Goal: Transaction & Acquisition: Purchase product/service

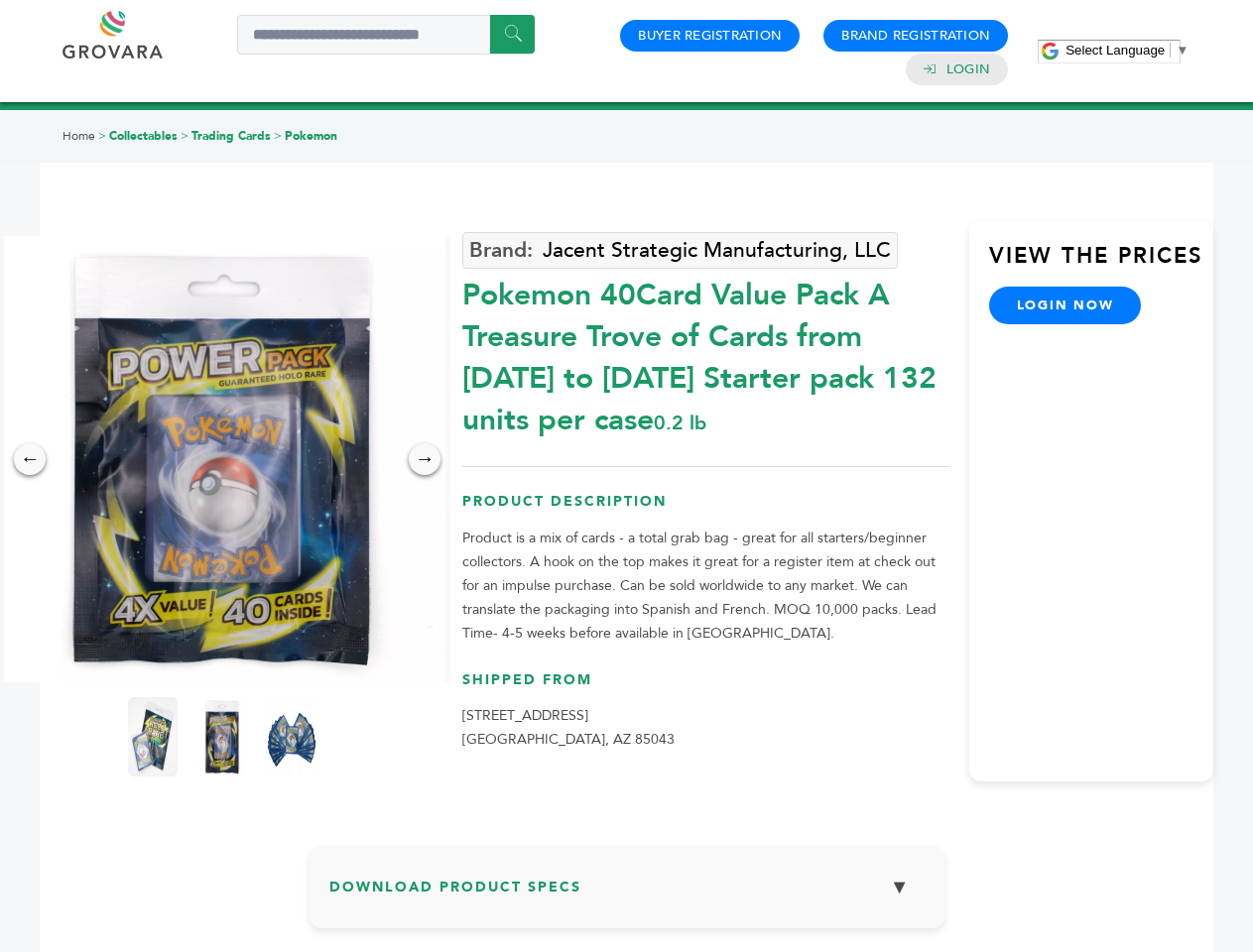
click at [1127, 50] on span "Select Language" at bounding box center [1115, 50] width 99 height 15
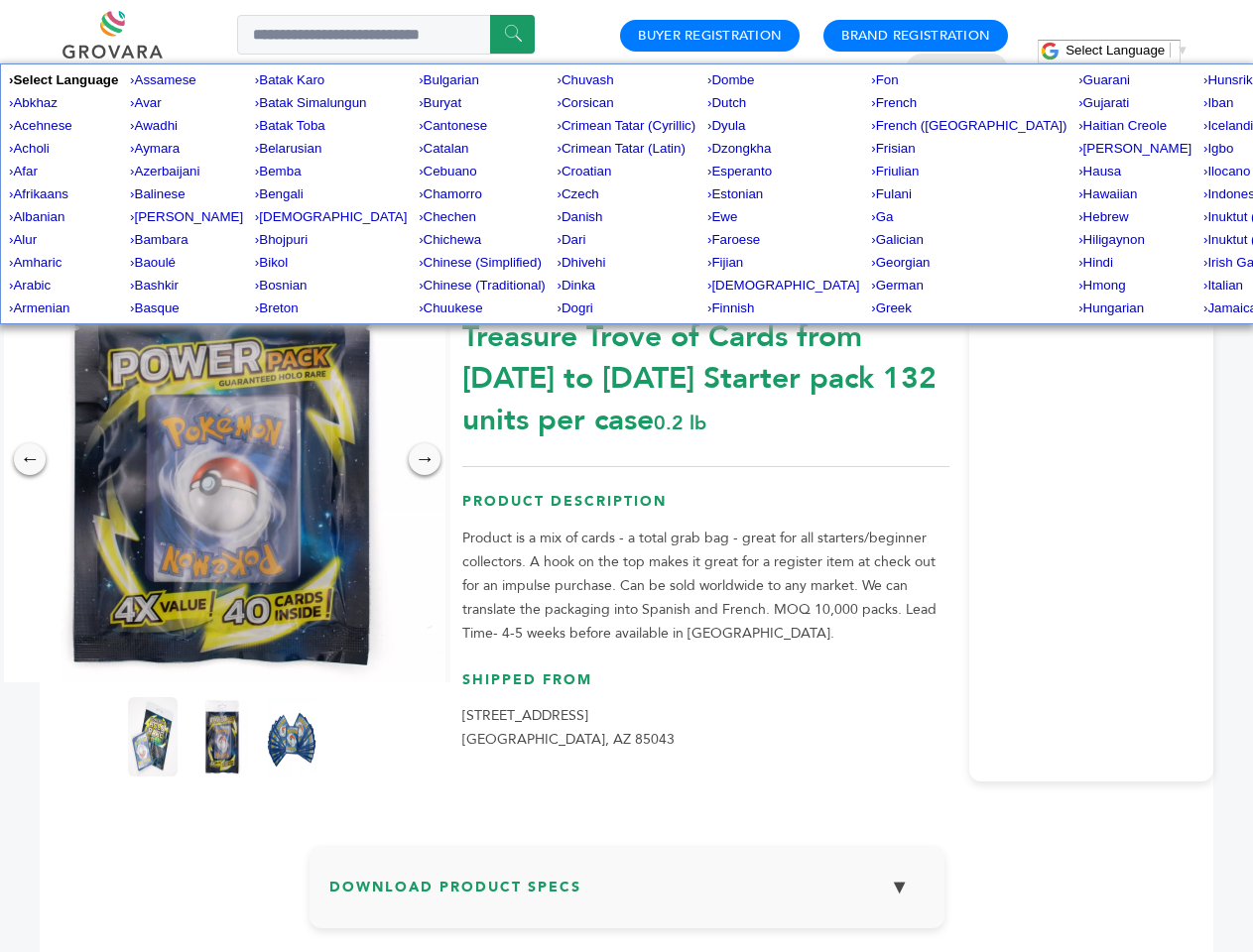
click at [222, 460] on img at bounding box center [222, 460] width 447 height 447
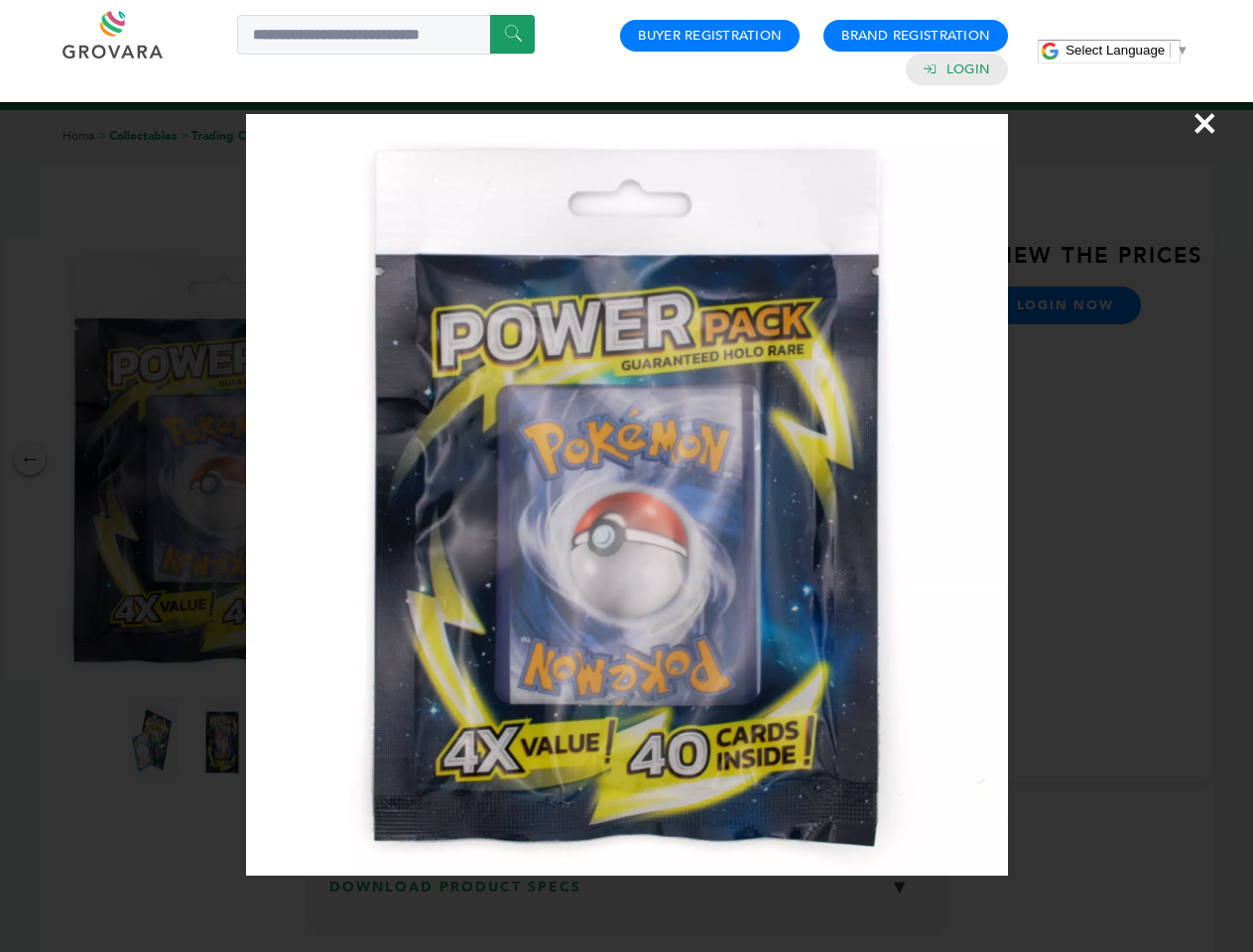
click at [30, 460] on div "×" at bounding box center [626, 476] width 1253 height 952
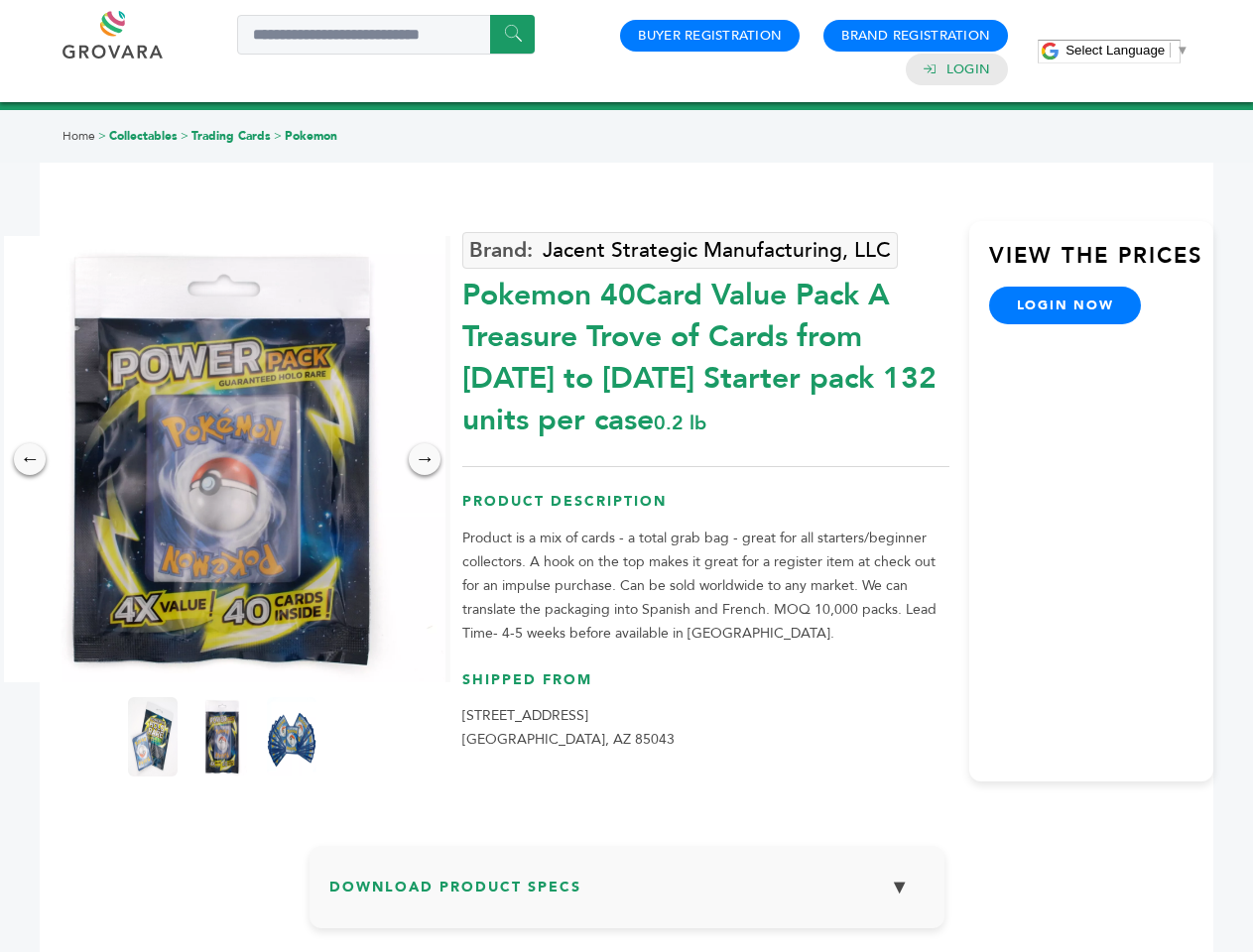
click at [425, 460] on div "→" at bounding box center [425, 460] width 32 height 32
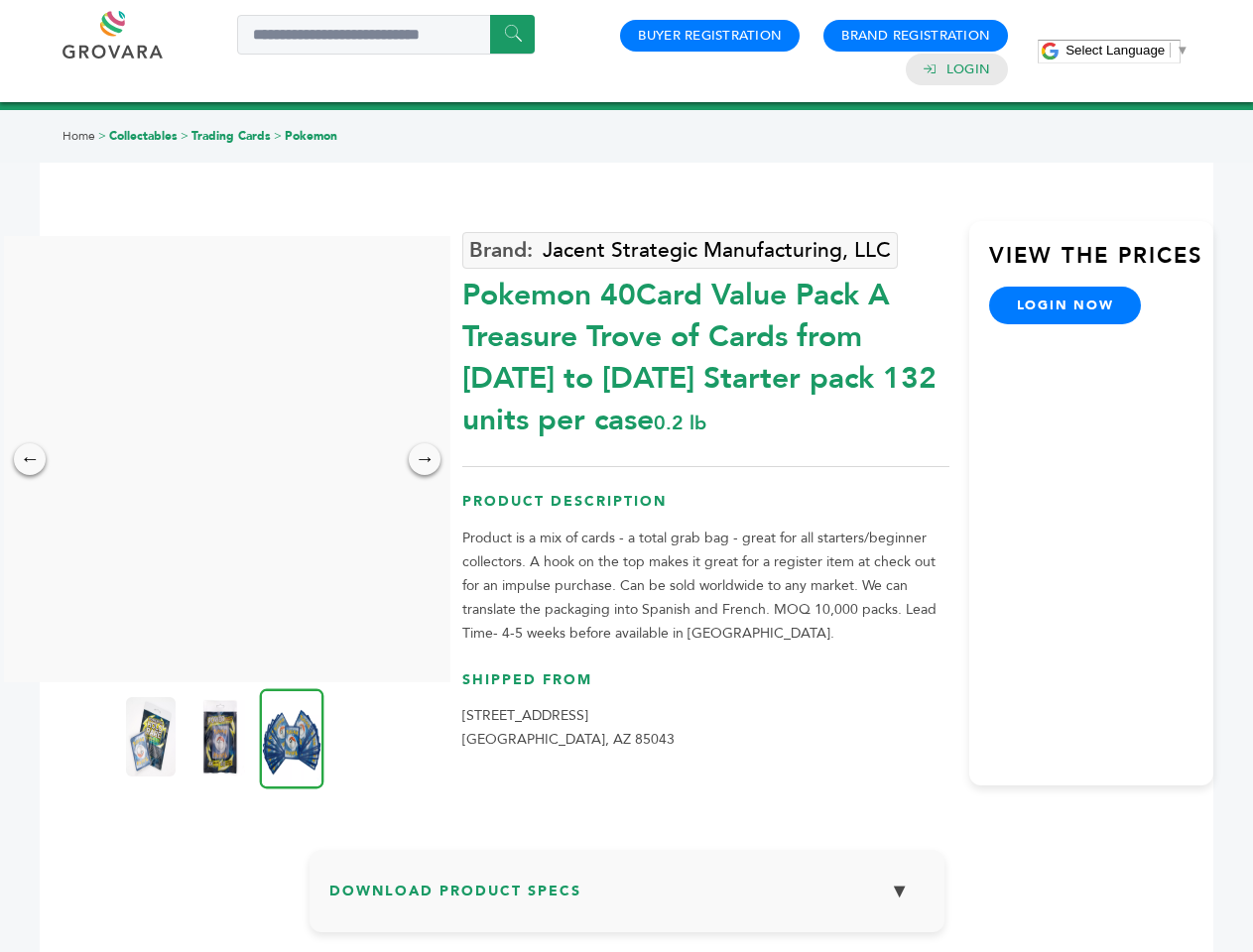
click at [153, 737] on img at bounding box center [151, 737] width 50 height 79
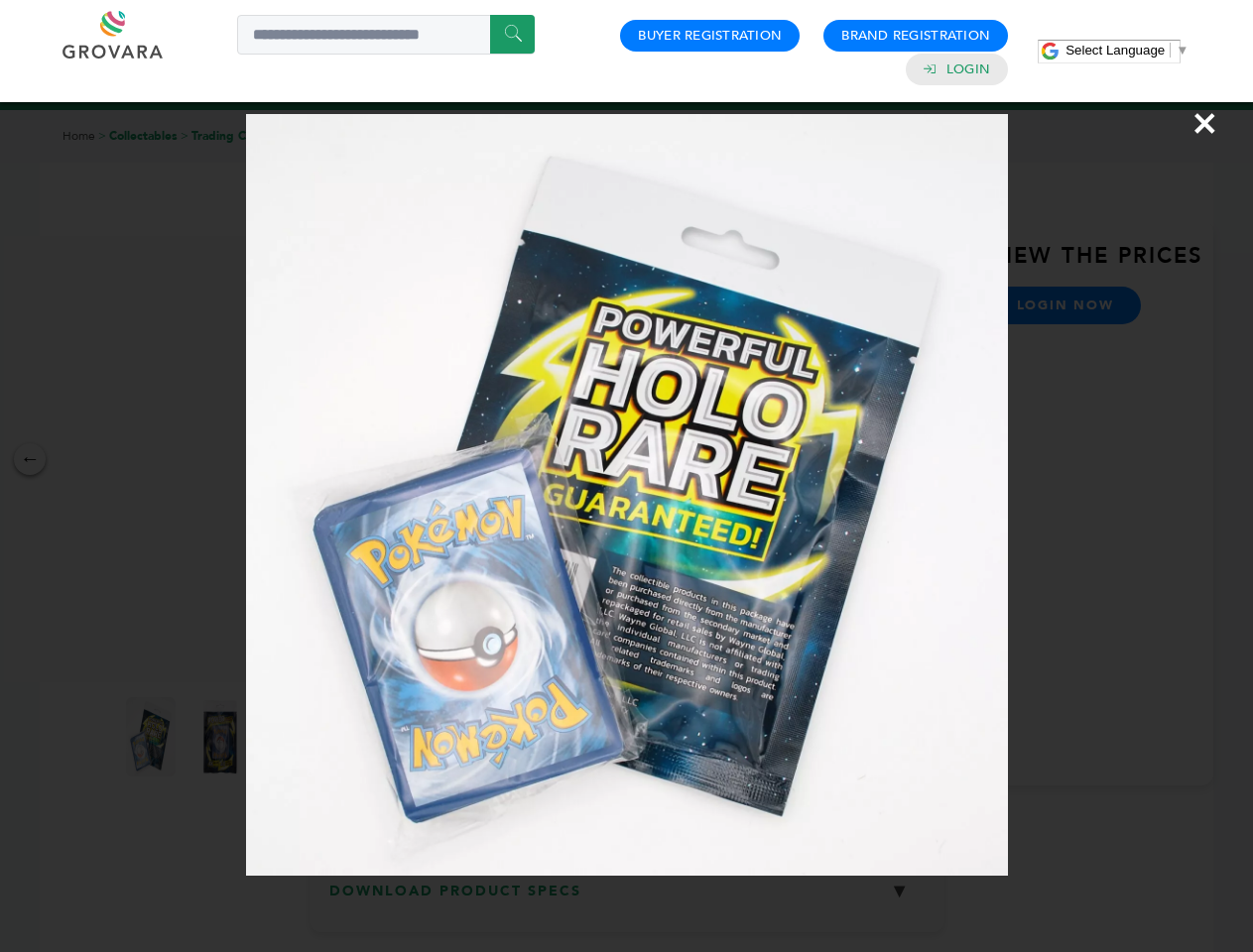
click at [222, 737] on div "×" at bounding box center [626, 476] width 1253 height 952
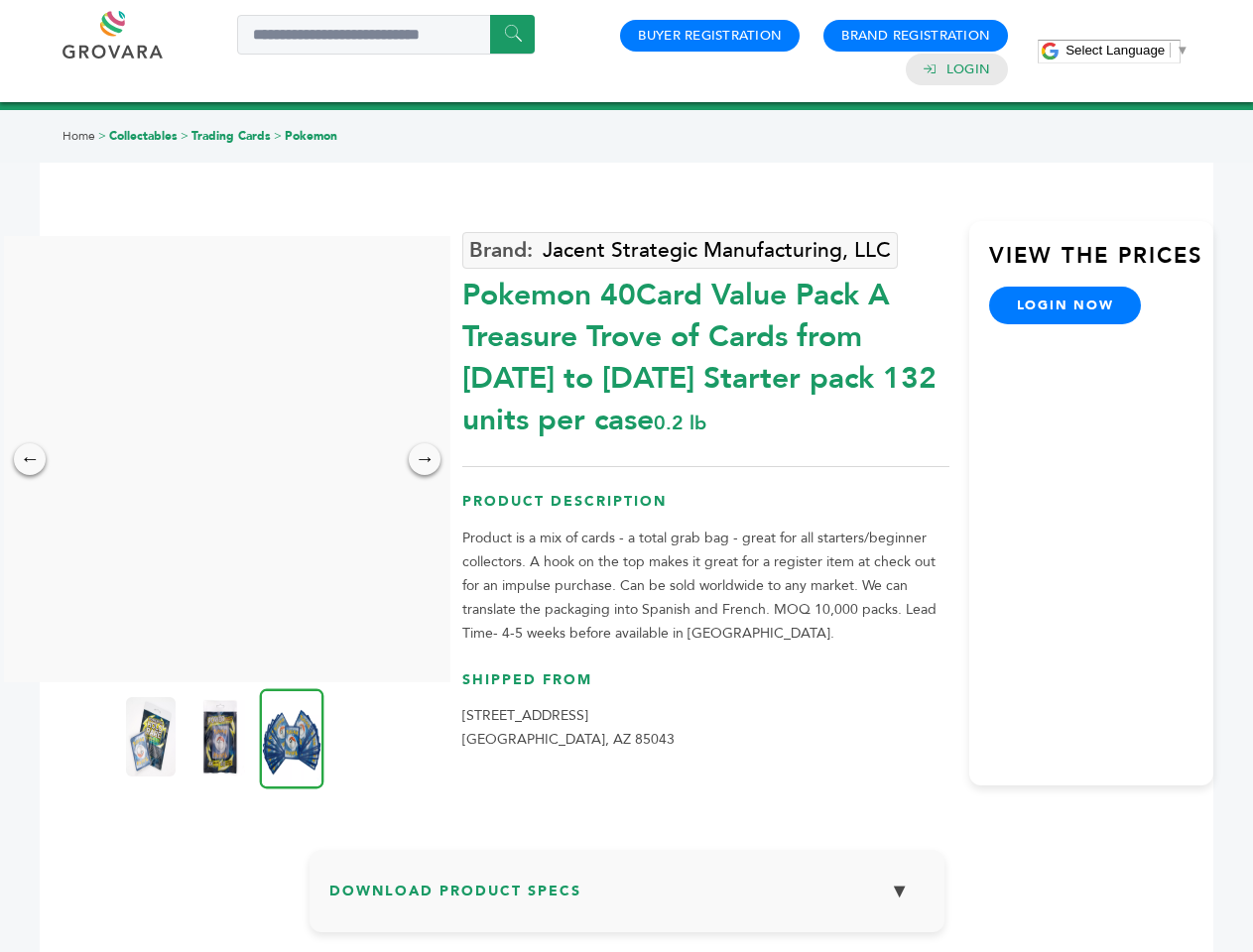
click at [292, 737] on img at bounding box center [292, 738] width 65 height 100
click at [0, 0] on div "×" at bounding box center [0, 0] width 0 height 0
